Goal: Task Accomplishment & Management: Use online tool/utility

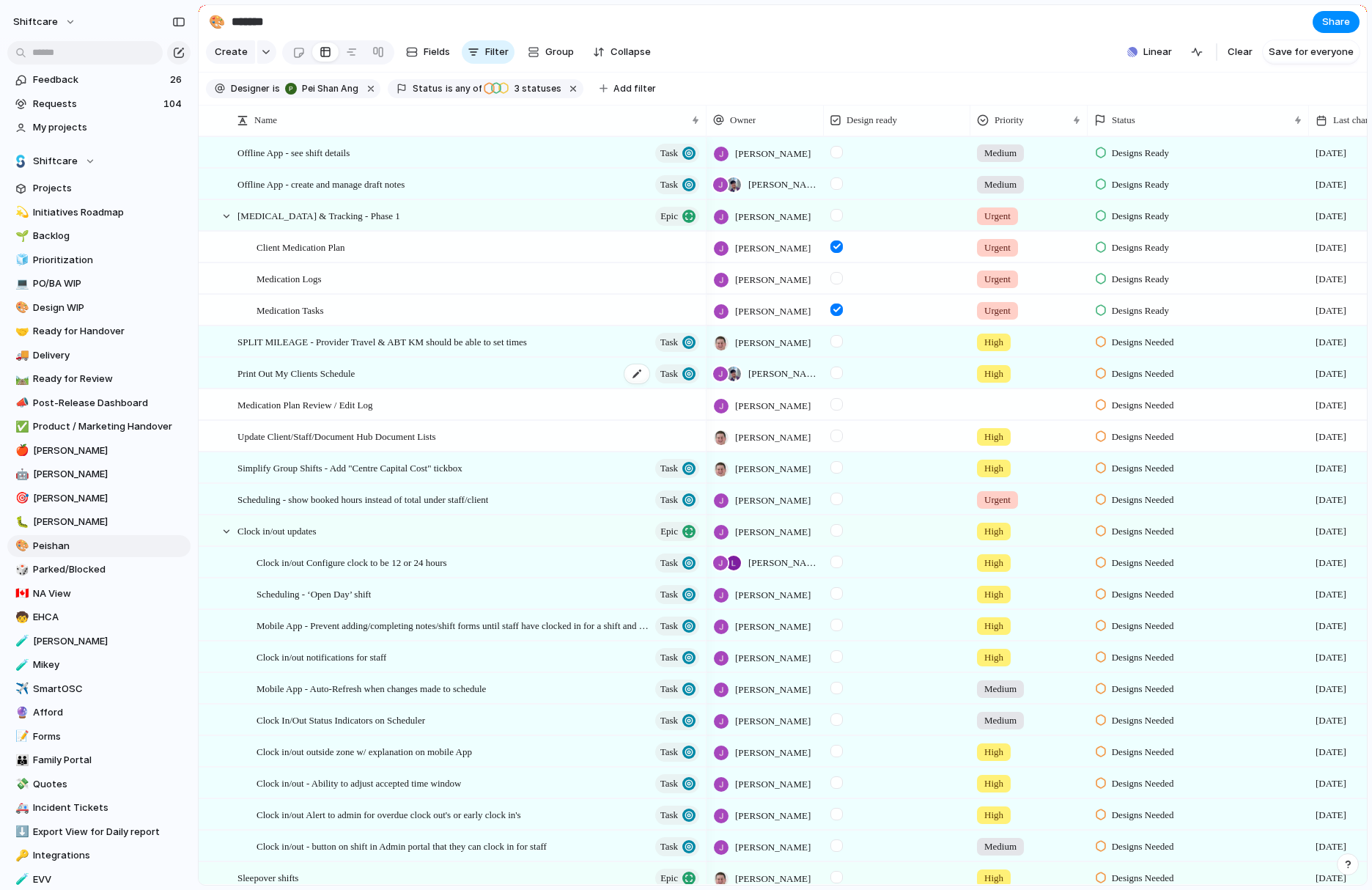
click at [327, 380] on span "Print Out My Clients Schedule" at bounding box center [296, 372] width 117 height 16
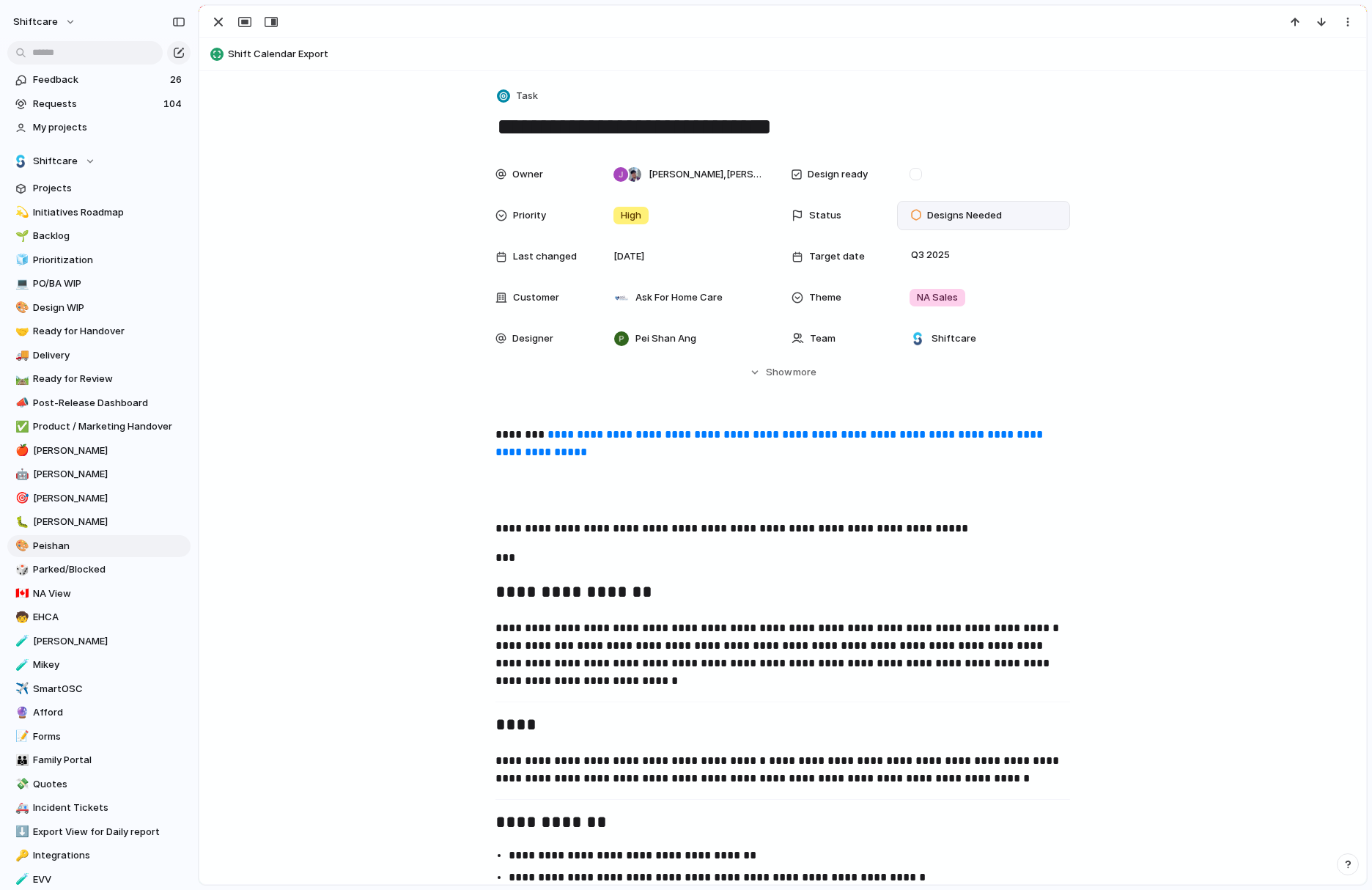
click at [957, 214] on span "Designs Needed" at bounding box center [963, 215] width 74 height 14
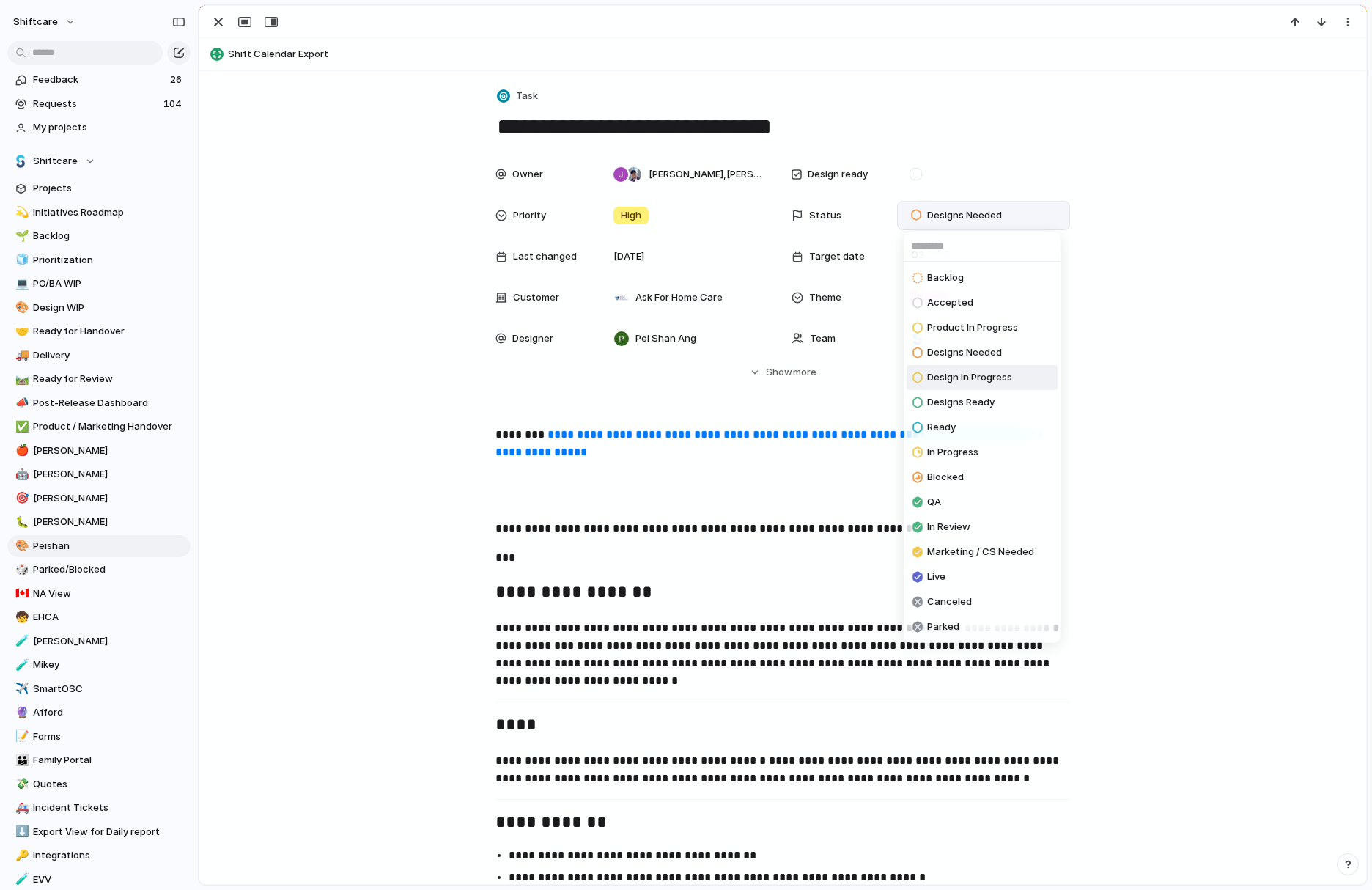
click at [975, 375] on span "Design In Progress" at bounding box center [969, 377] width 85 height 14
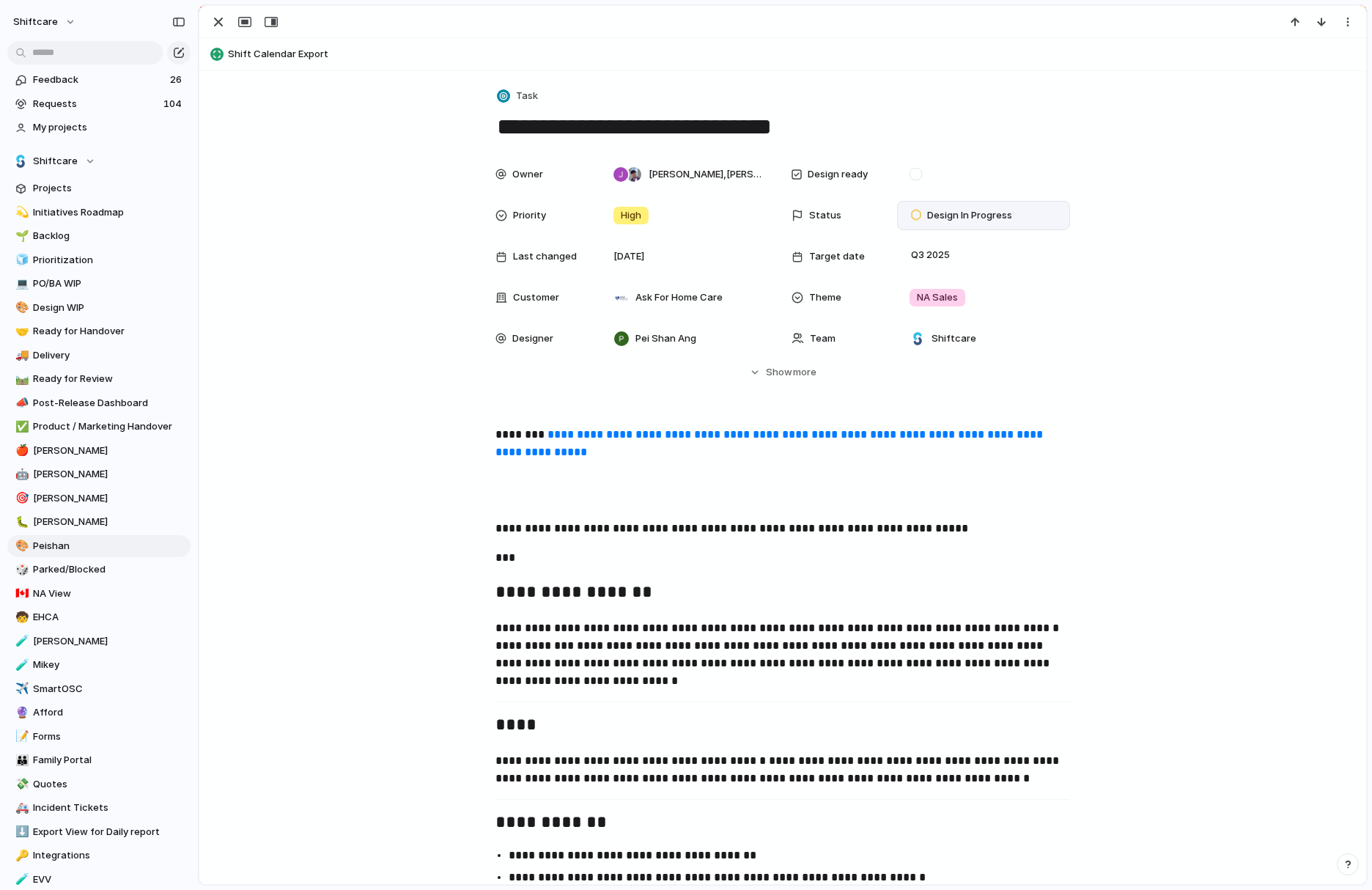
click at [750, 450] on link "**********" at bounding box center [771, 444] width 551 height 29
